Goal: Task Accomplishment & Management: Manage account settings

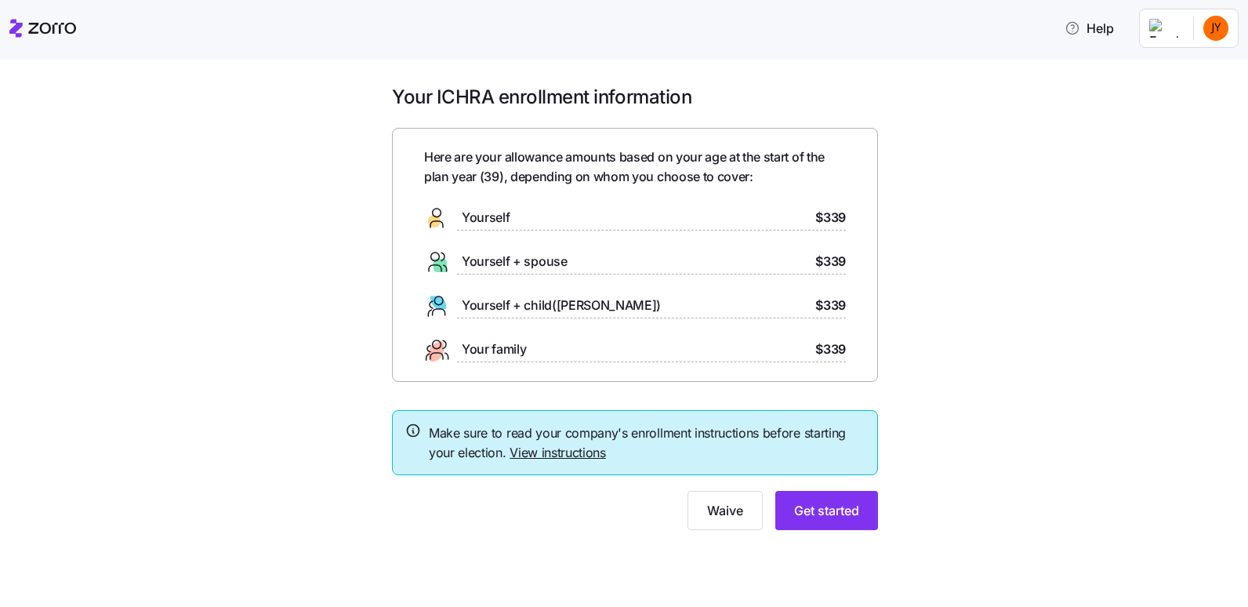
click at [542, 449] on link "View instructions" at bounding box center [557, 452] width 96 height 16
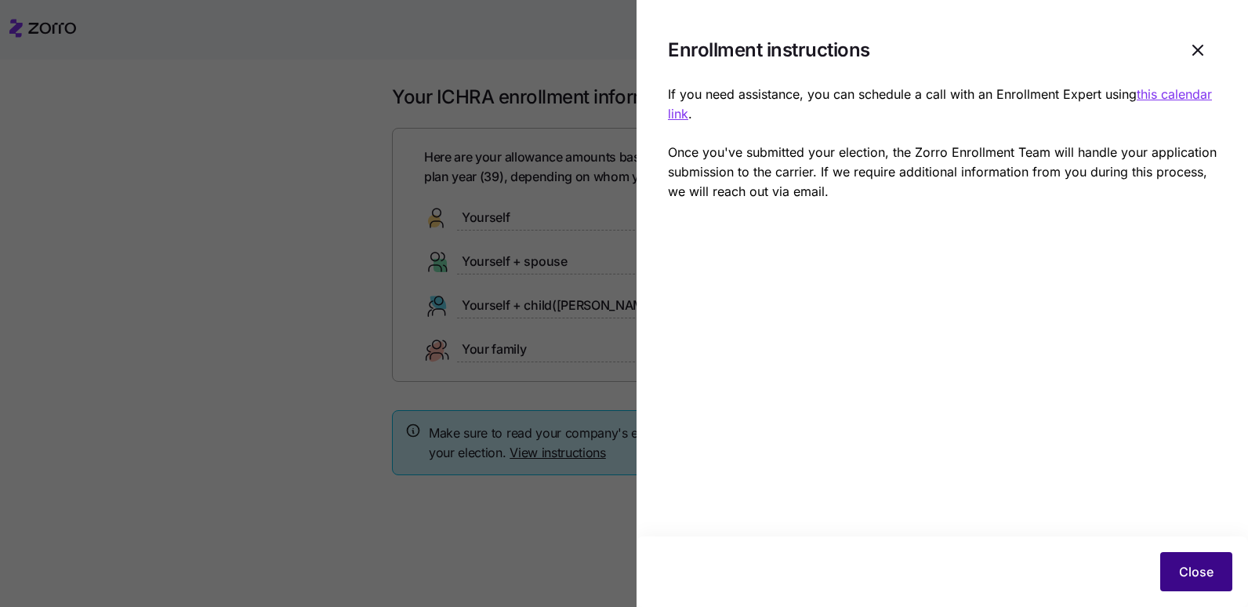
click at [1193, 562] on button "Close" at bounding box center [1196, 571] width 72 height 39
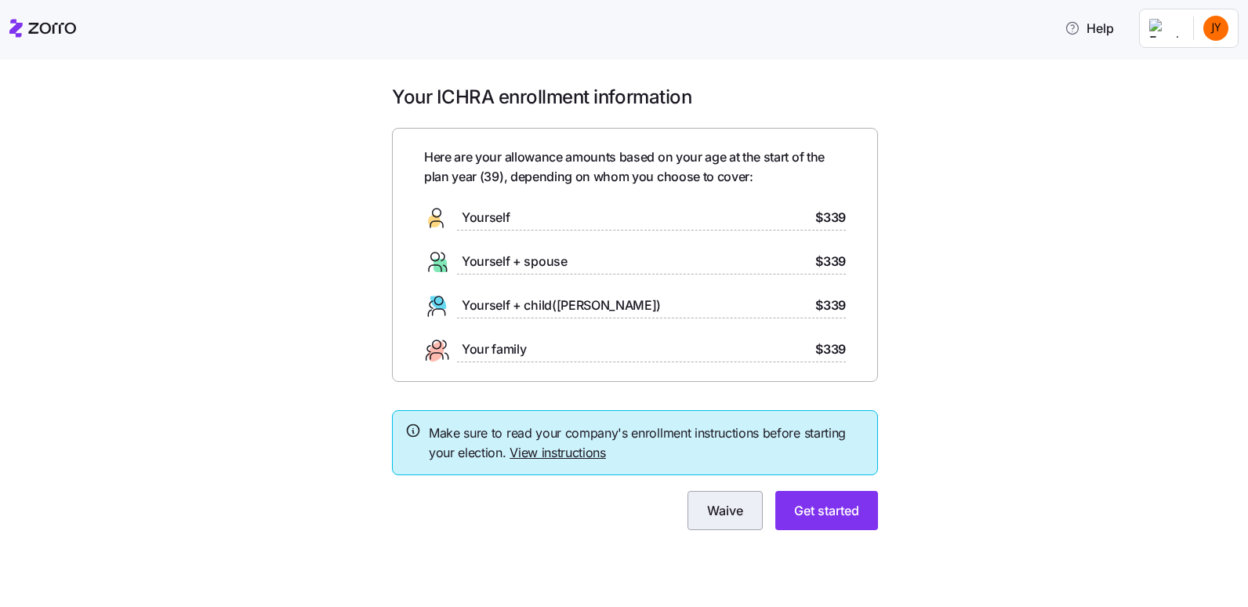
click at [734, 513] on span "Waive" at bounding box center [725, 510] width 36 height 19
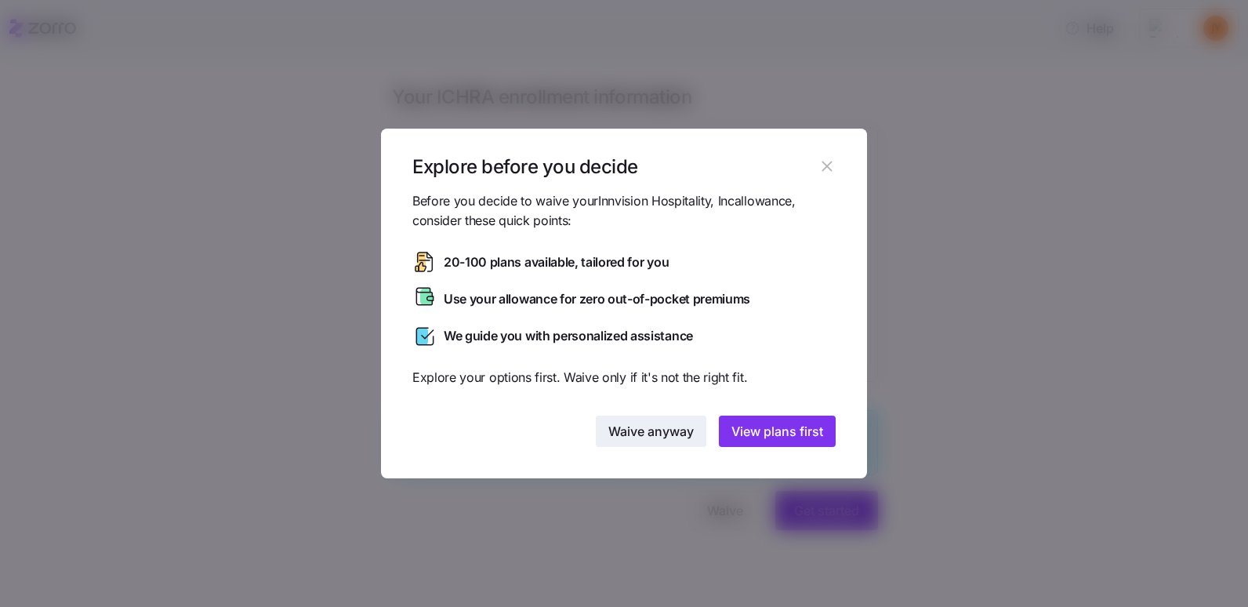
click at [652, 422] on span "Waive anyway" at bounding box center [650, 431] width 85 height 19
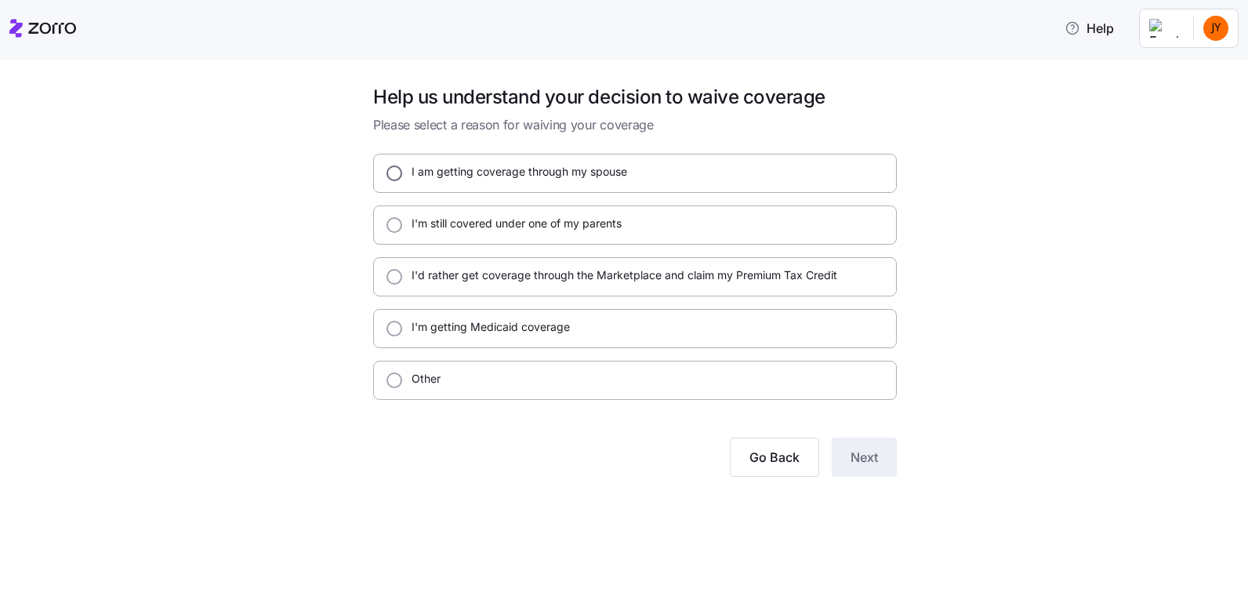
click at [393, 170] on input "I am getting coverage through my spouse" at bounding box center [394, 173] width 16 height 16
radio input "true"
click at [864, 460] on span "Next" at bounding box center [863, 456] width 27 height 19
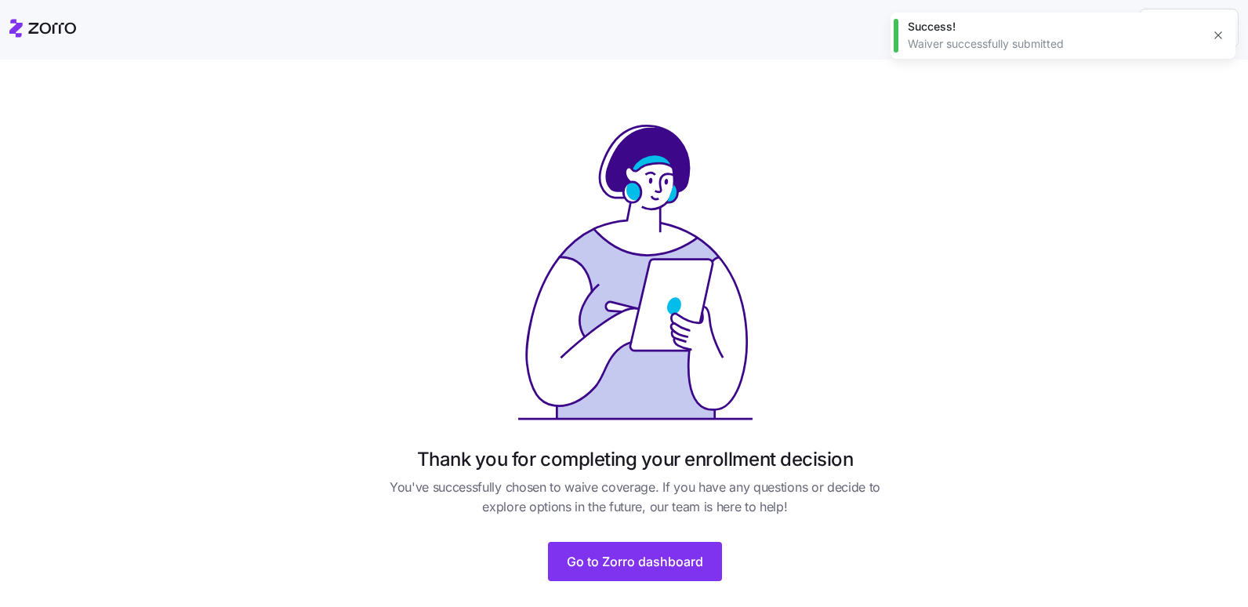
scroll to position [31, 0]
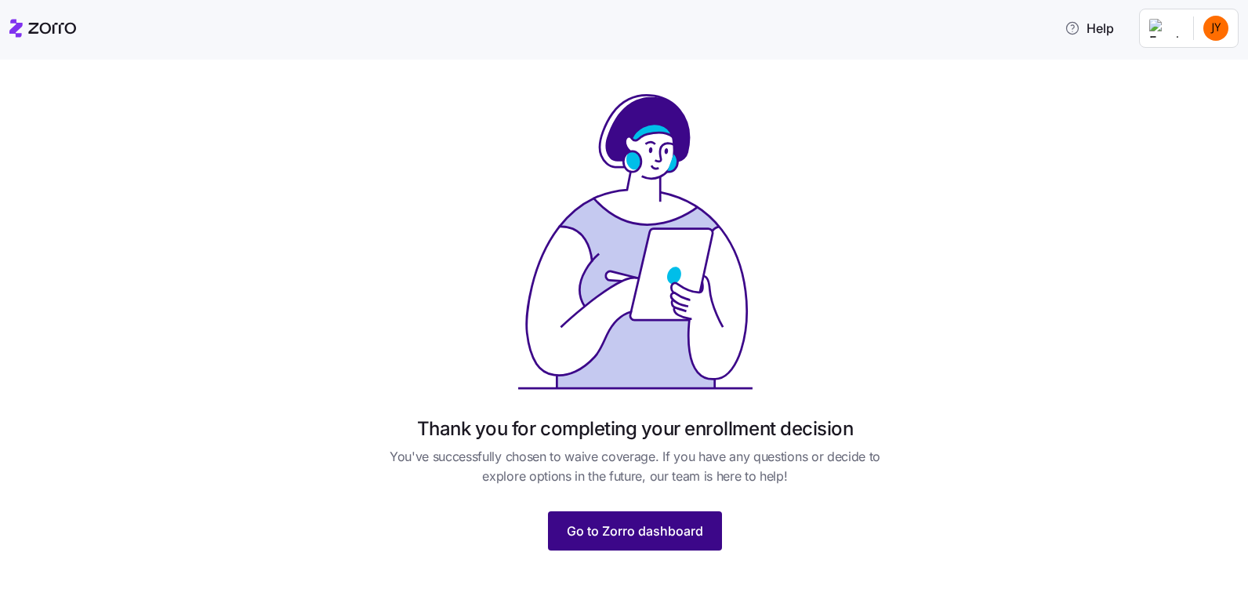
click at [655, 518] on button "Go to Zorro dashboard" at bounding box center [635, 530] width 174 height 39
